Goal: Task Accomplishment & Management: Complete application form

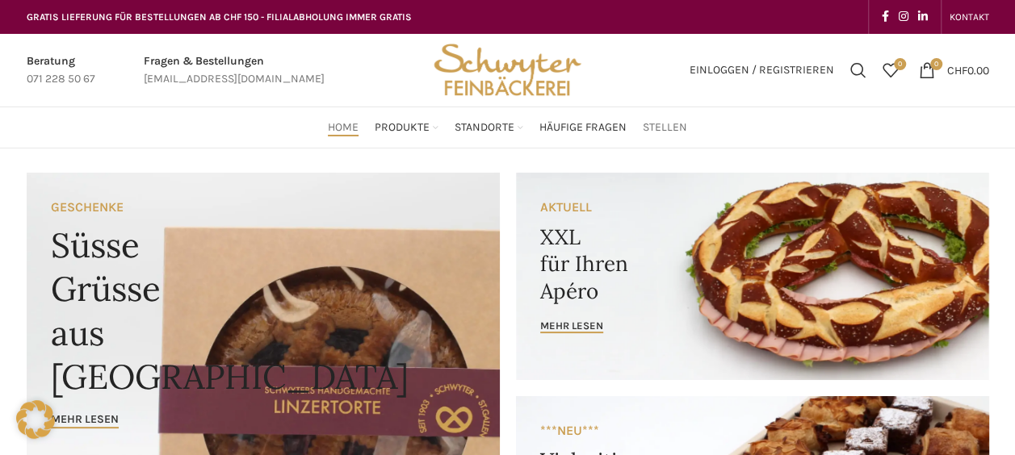
click at [655, 130] on span "Stellen" at bounding box center [665, 127] width 44 height 15
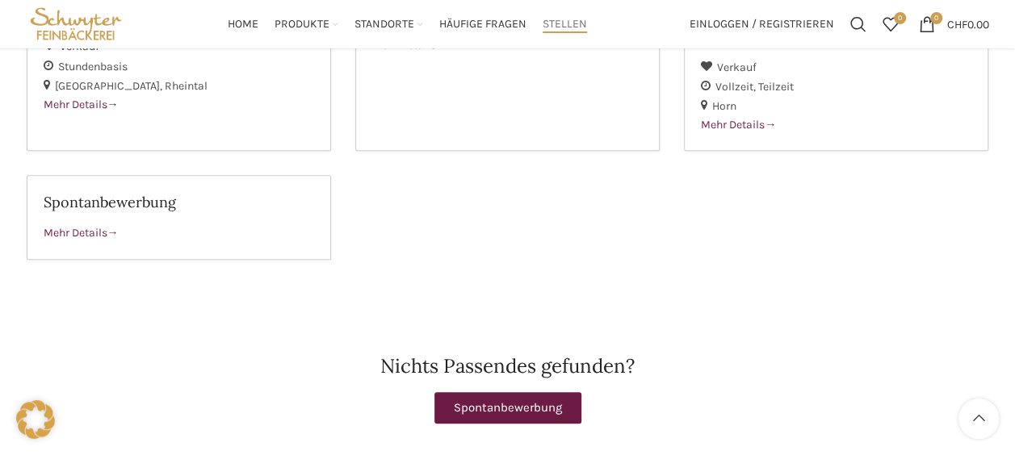
scroll to position [483, 0]
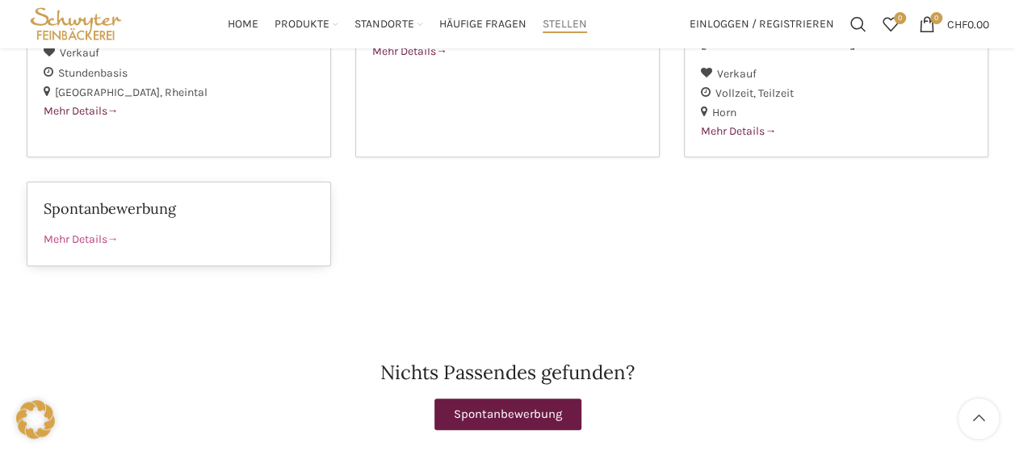
click at [110, 232] on span at bounding box center [112, 239] width 11 height 14
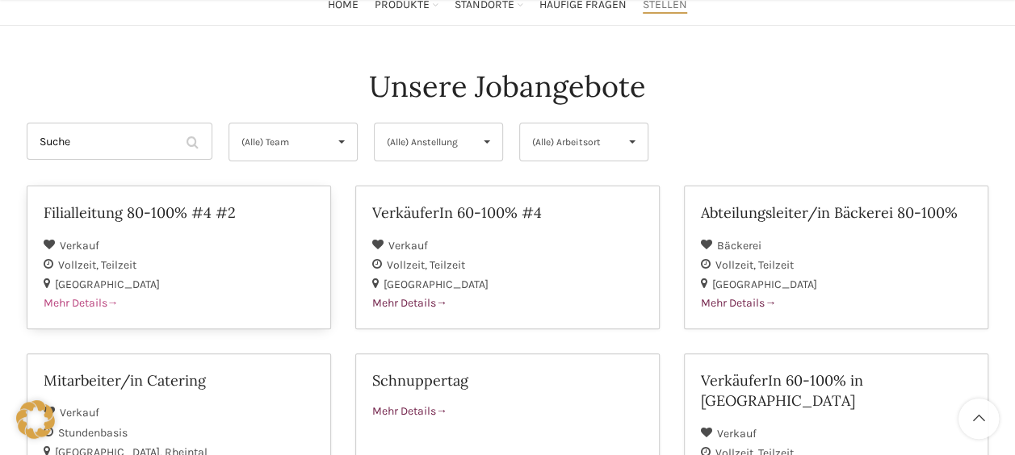
scroll to position [163, 0]
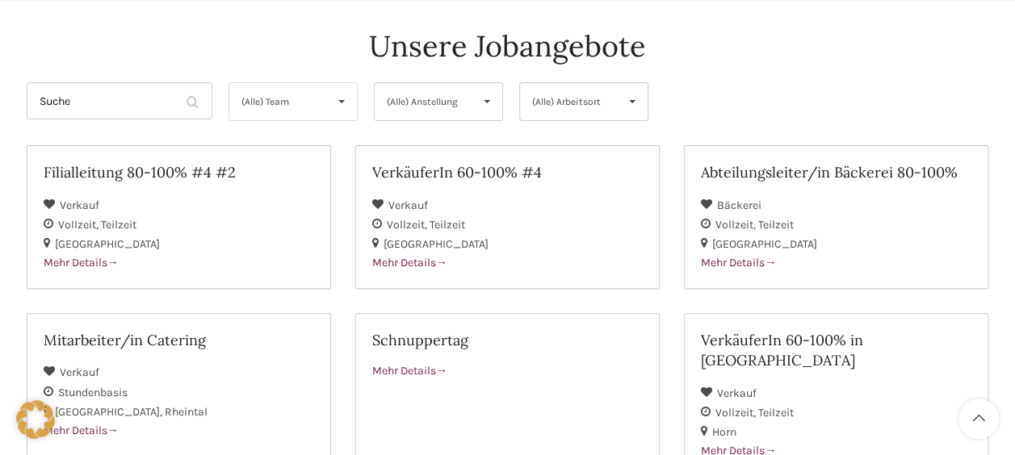
click at [261, 93] on span "(Alle) Team" at bounding box center [279, 101] width 77 height 37
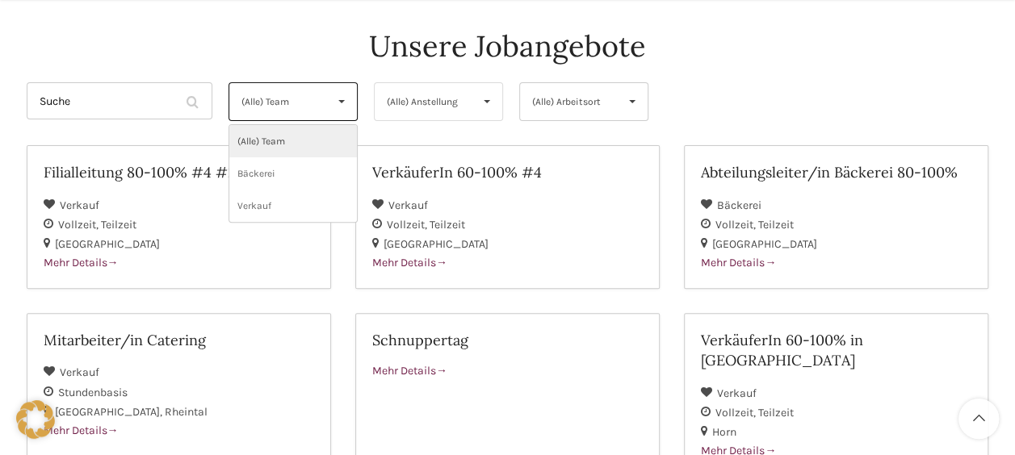
click at [383, 103] on div "(Alle) Anstellung ▾" at bounding box center [438, 101] width 129 height 39
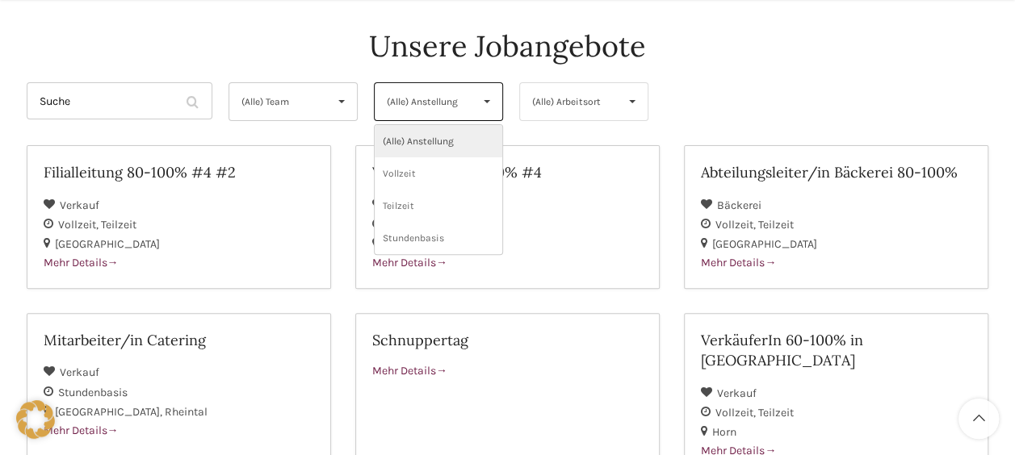
click at [564, 100] on span "(Alle) Arbeitsort" at bounding box center [570, 101] width 77 height 37
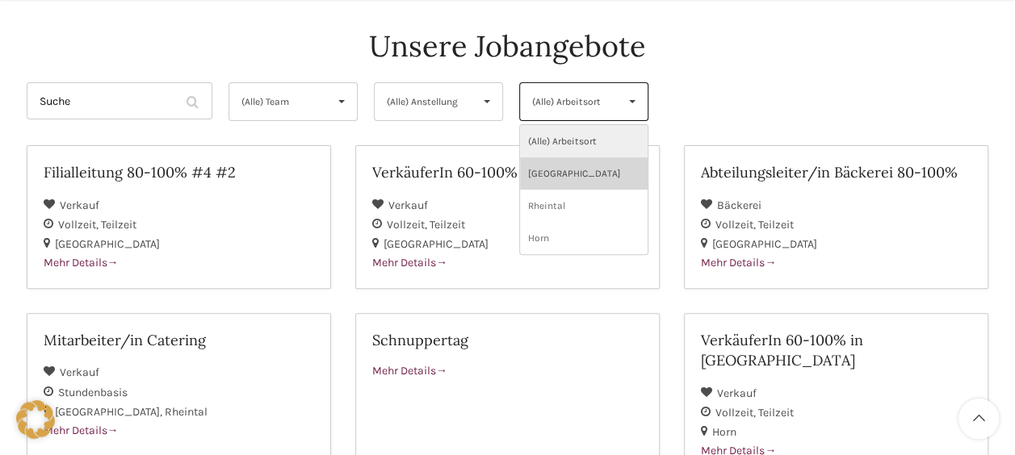
click at [565, 165] on li "St. Gallen" at bounding box center [584, 173] width 128 height 32
select select "133"
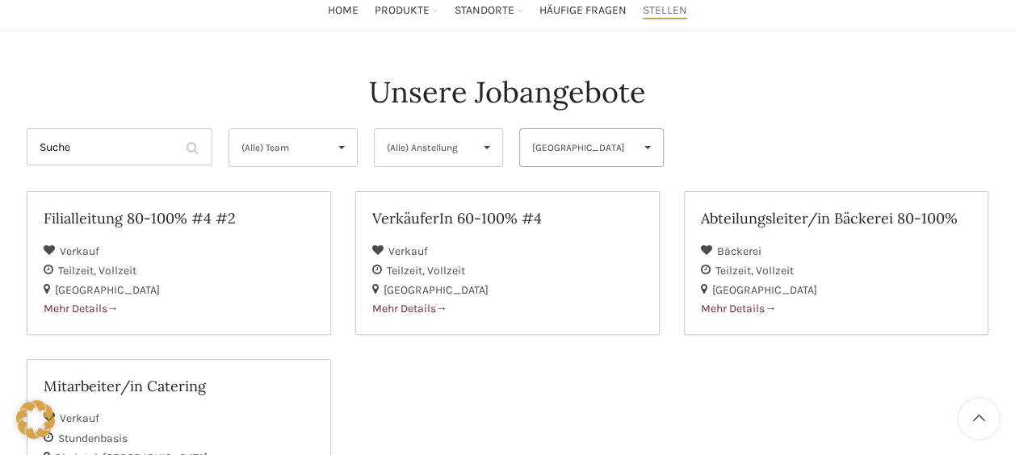
scroll to position [116, 0]
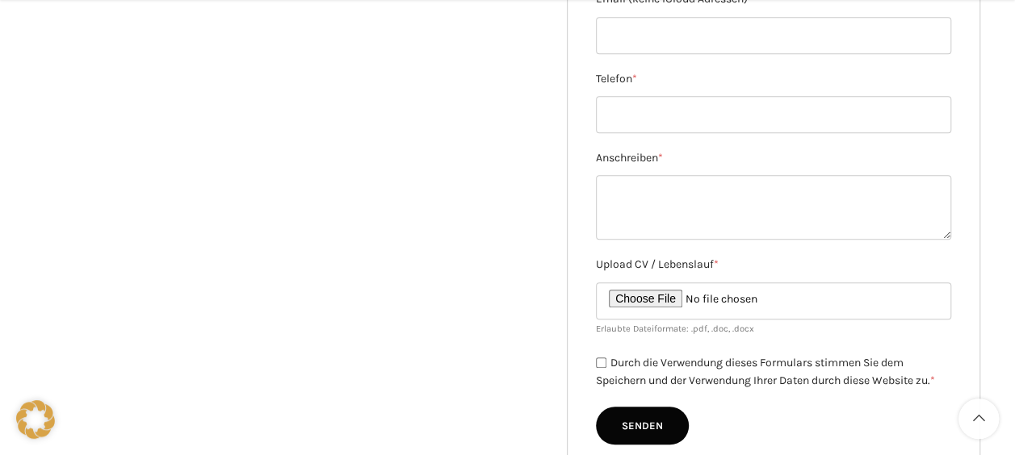
click at [109, 200] on div "Du hast keine passende Stelle gefunden oder bist dir nicht sicher, was zu deine…" at bounding box center [508, 159] width 944 height 659
